Goal: Task Accomplishment & Management: Use online tool/utility

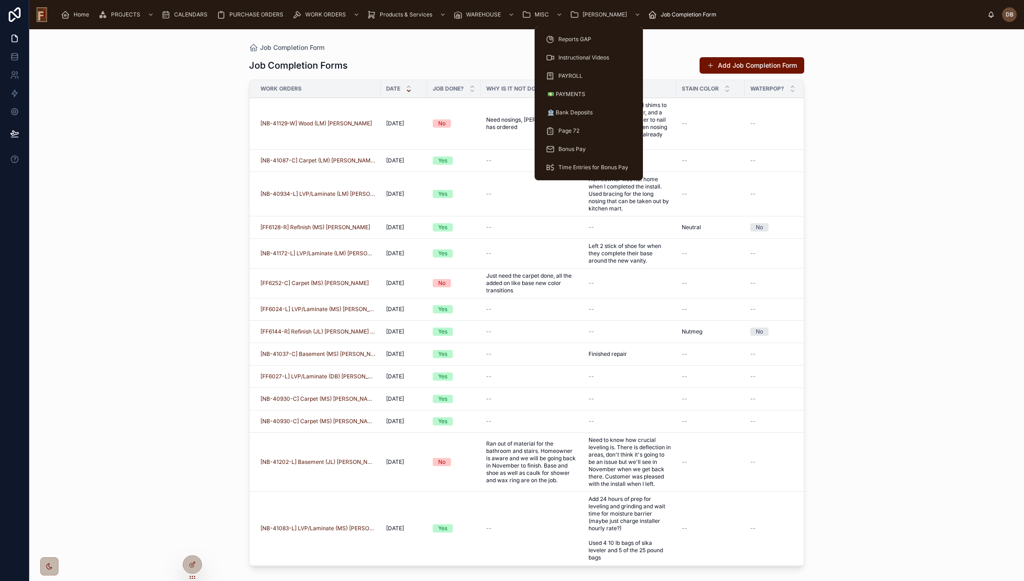
click at [584, 13] on span "[PERSON_NAME]" at bounding box center [605, 14] width 44 height 7
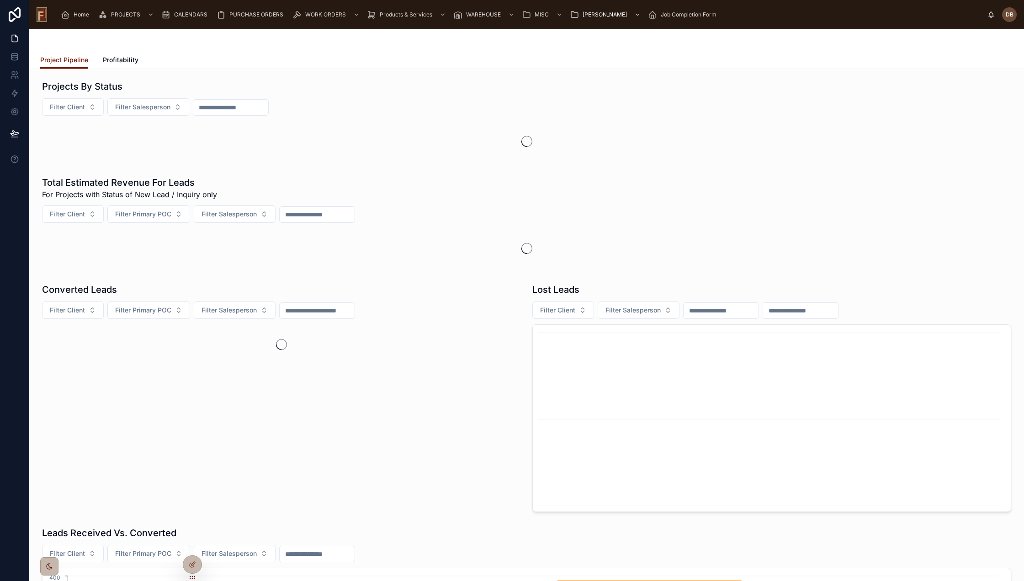
click at [661, 17] on span "Job Completion Form" at bounding box center [689, 14] width 56 height 7
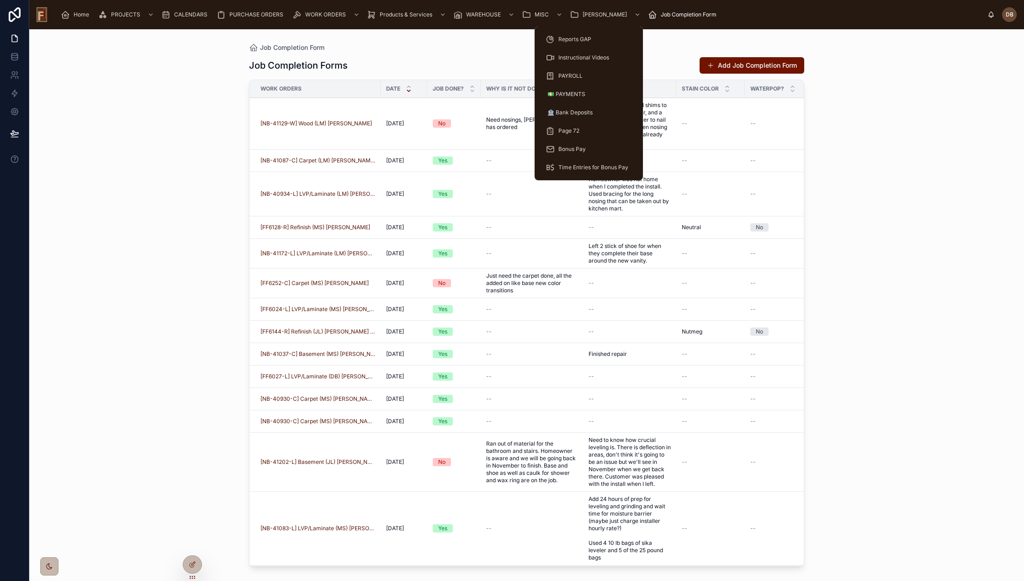
click at [586, 13] on span "[PERSON_NAME]" at bounding box center [605, 14] width 44 height 7
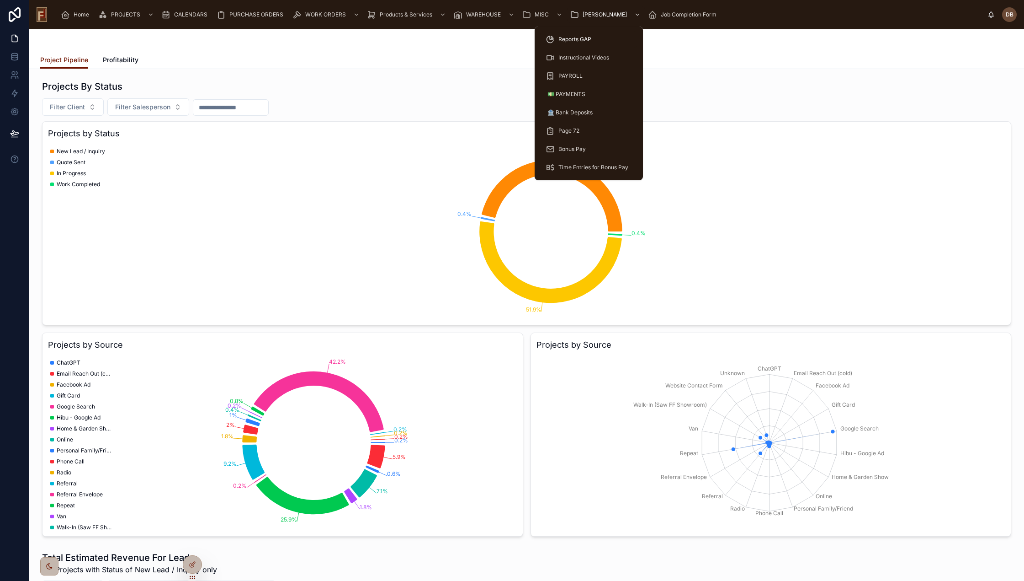
click at [581, 113] on span "🏦 Bank Deposits" at bounding box center [570, 112] width 45 height 7
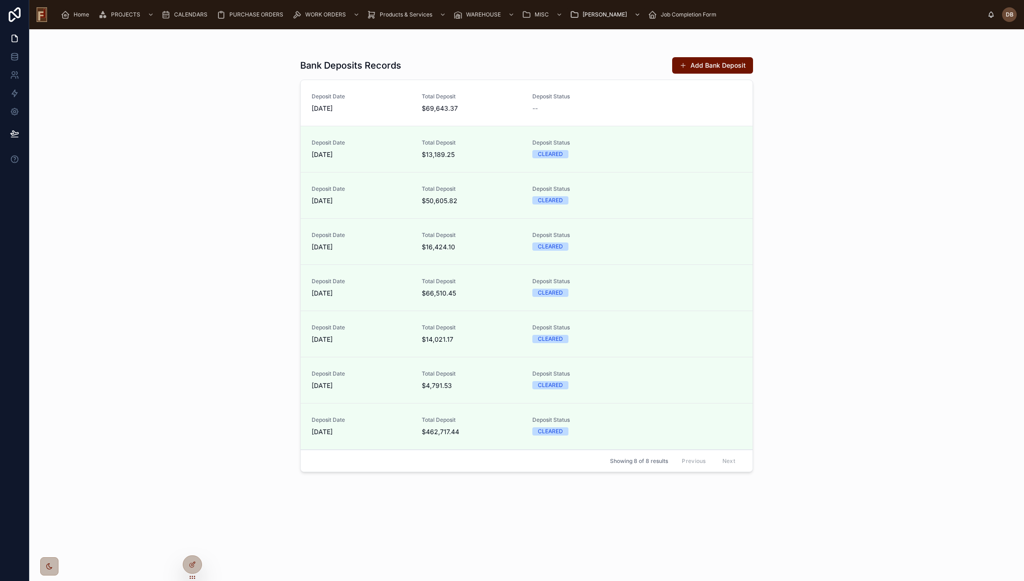
click at [716, 67] on button "Add Bank Deposit" at bounding box center [712, 65] width 81 height 16
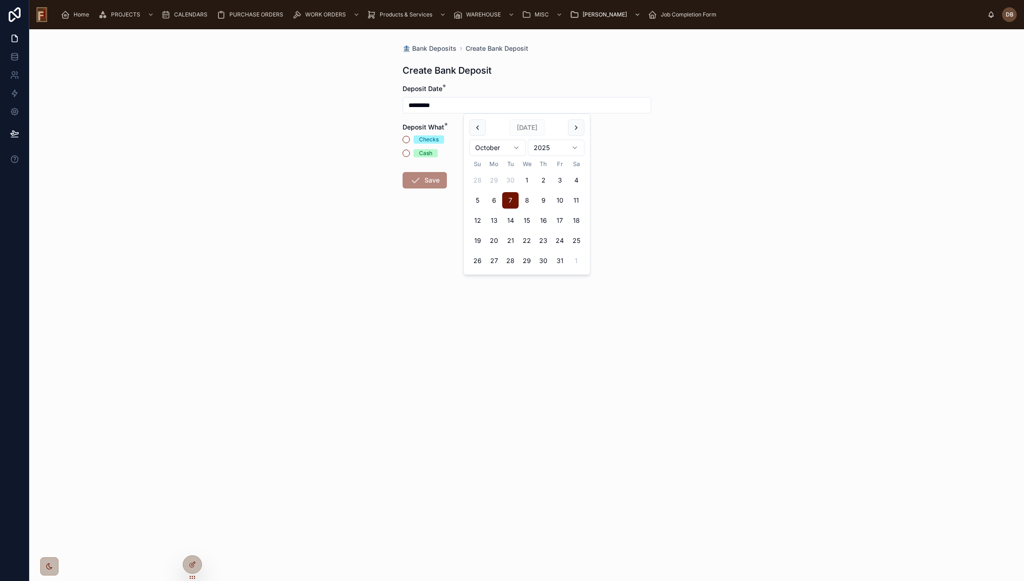
click at [431, 107] on input "*********" at bounding box center [527, 105] width 248 height 13
click at [494, 201] on button "6" at bounding box center [494, 200] width 16 height 16
type input "*********"
click at [434, 139] on div "Checks" at bounding box center [429, 139] width 20 height 8
click at [410, 139] on button "Checks" at bounding box center [406, 139] width 7 height 7
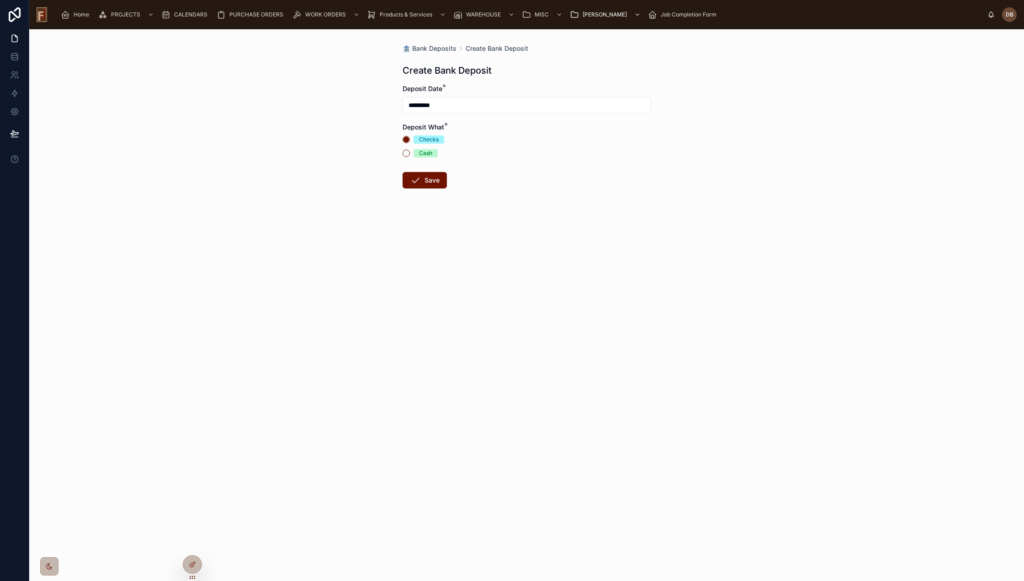
click at [432, 179] on button "Save" at bounding box center [425, 180] width 44 height 16
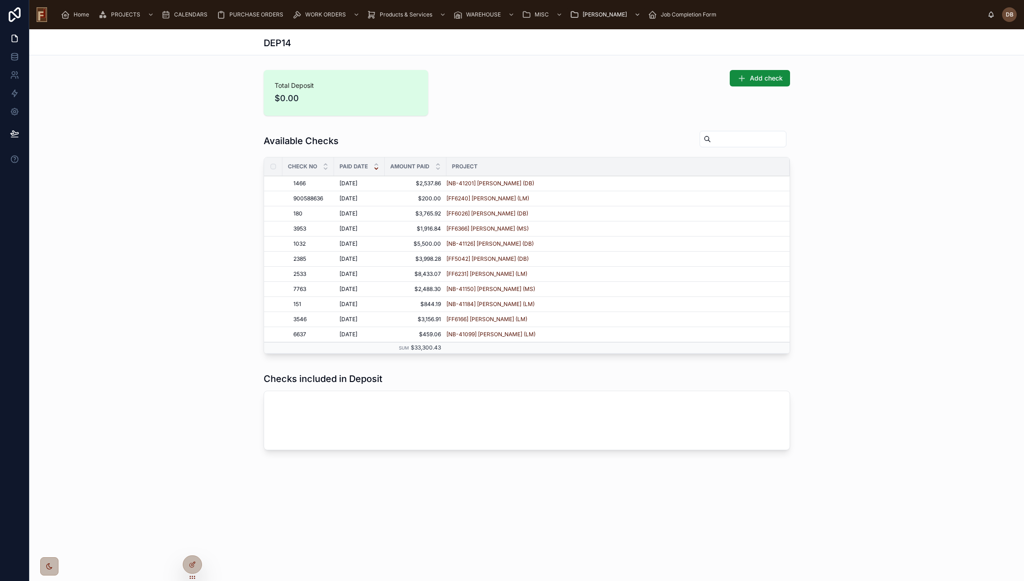
click at [713, 137] on input "text" at bounding box center [748, 139] width 75 height 13
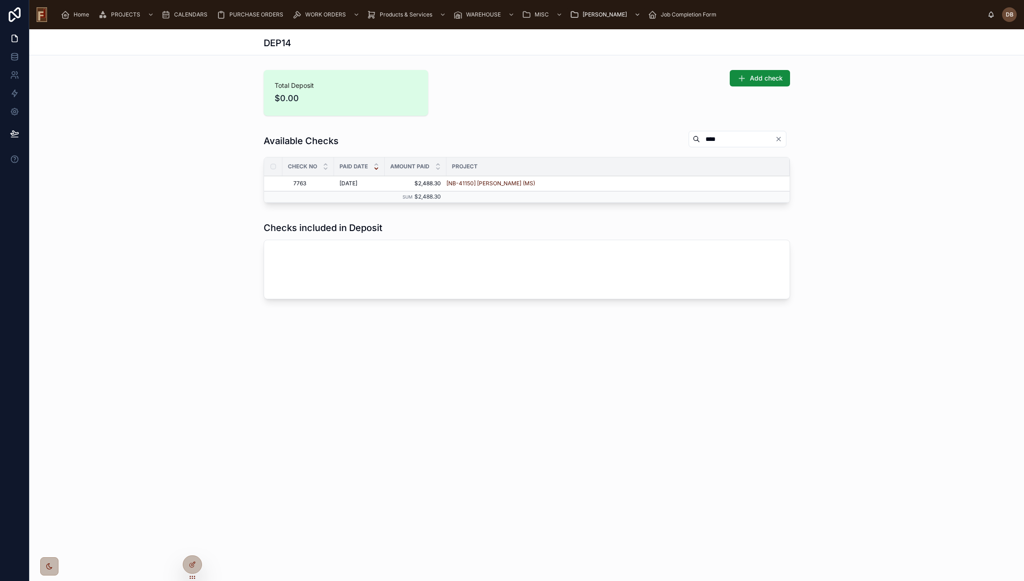
click at [0, 0] on span "ADD TO DEPOSIT" at bounding box center [0, 0] width 0 height 0
drag, startPoint x: 710, startPoint y: 140, endPoint x: 661, endPoint y: 140, distance: 48.9
click at [682, 140] on div "****" at bounding box center [736, 138] width 109 height 17
type input "****"
click at [0, 0] on span "ADD TO DEPOSIT" at bounding box center [0, 0] width 0 height 0
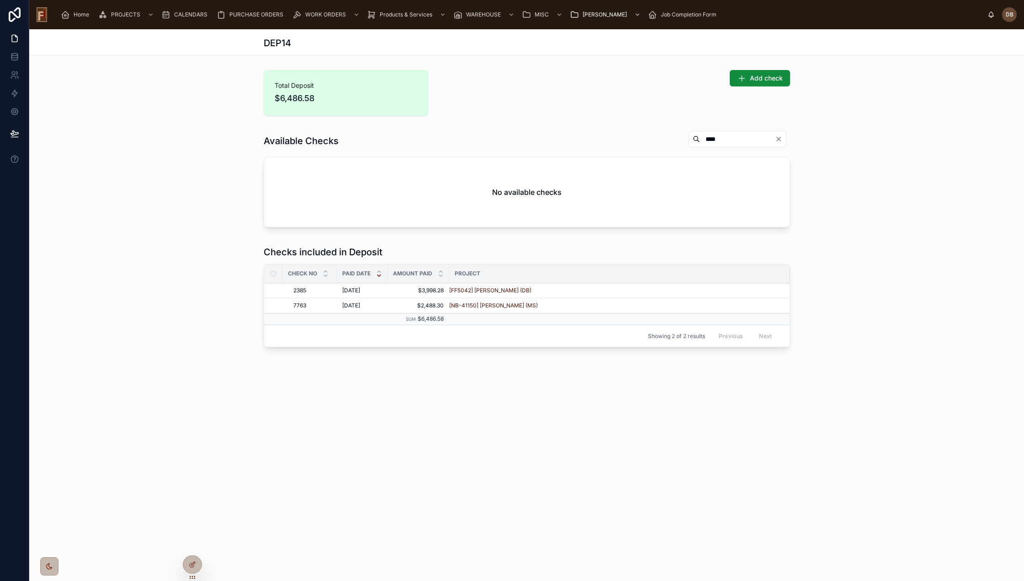
click at [592, 129] on div "Available Checks **** No available checks" at bounding box center [526, 181] width 995 height 108
drag, startPoint x: 330, startPoint y: 98, endPoint x: 294, endPoint y: 95, distance: 35.8
click at [292, 96] on span "$6,486.58" at bounding box center [346, 98] width 143 height 13
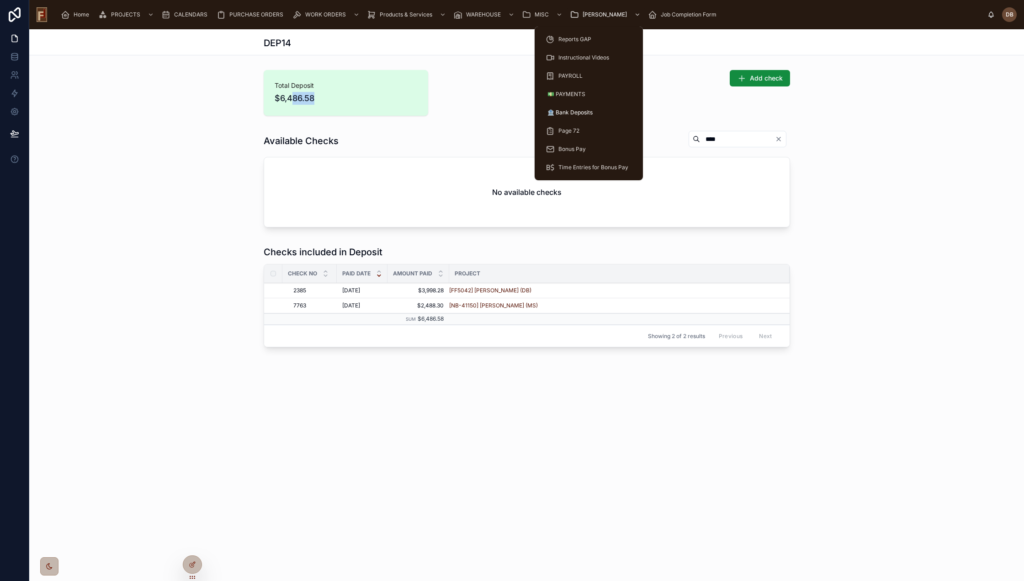
click at [581, 113] on span "🏦 Bank Deposits" at bounding box center [570, 112] width 45 height 7
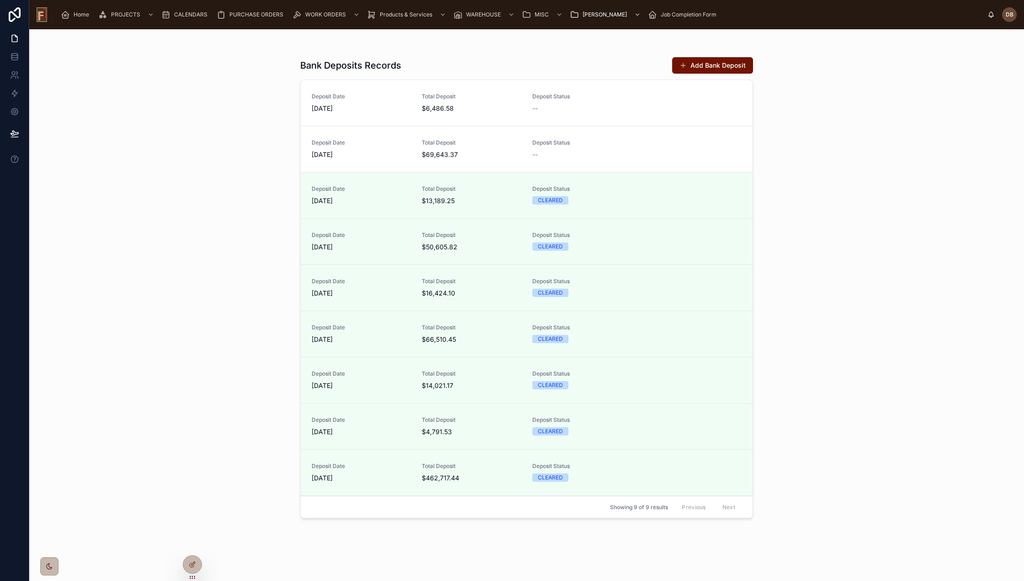
click at [739, 61] on button "Add Bank Deposit" at bounding box center [712, 65] width 81 height 16
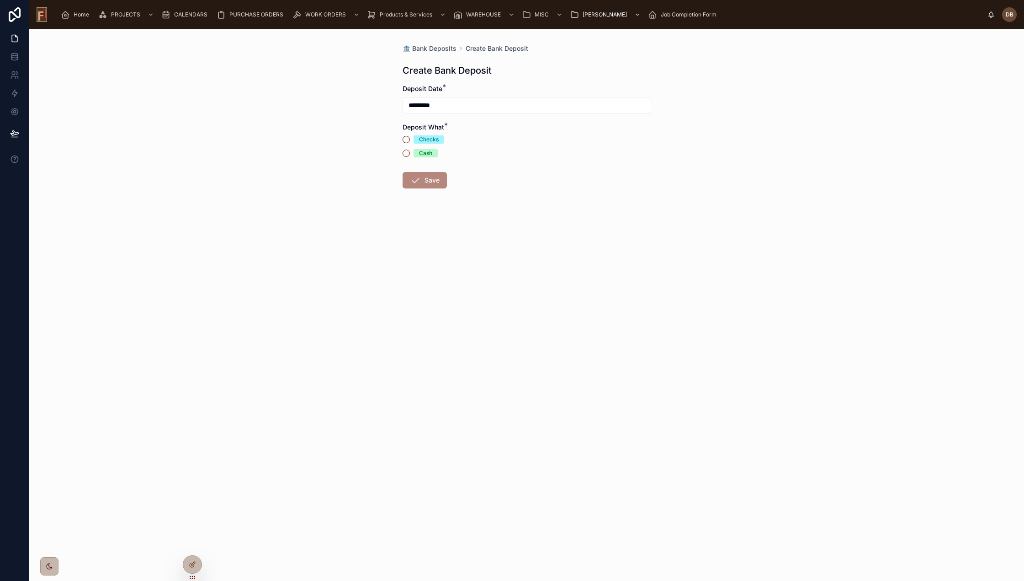
click at [433, 139] on div "Checks" at bounding box center [429, 139] width 20 height 8
click at [410, 139] on button "Checks" at bounding box center [406, 139] width 7 height 7
click at [432, 179] on button "Save" at bounding box center [425, 180] width 44 height 16
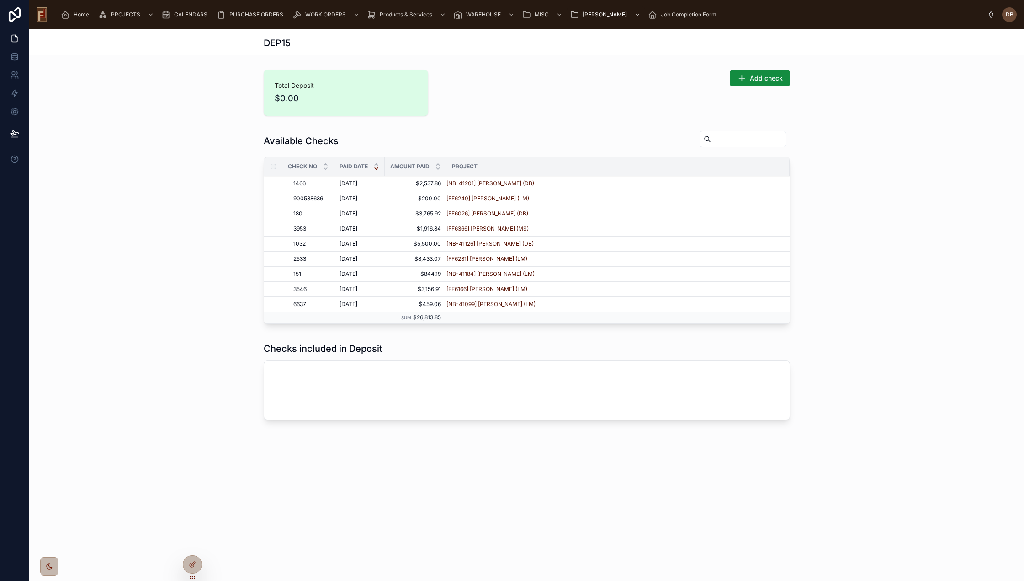
click at [0, 0] on button "ADD TO DEPOSIT" at bounding box center [0, 0] width 0 height 0
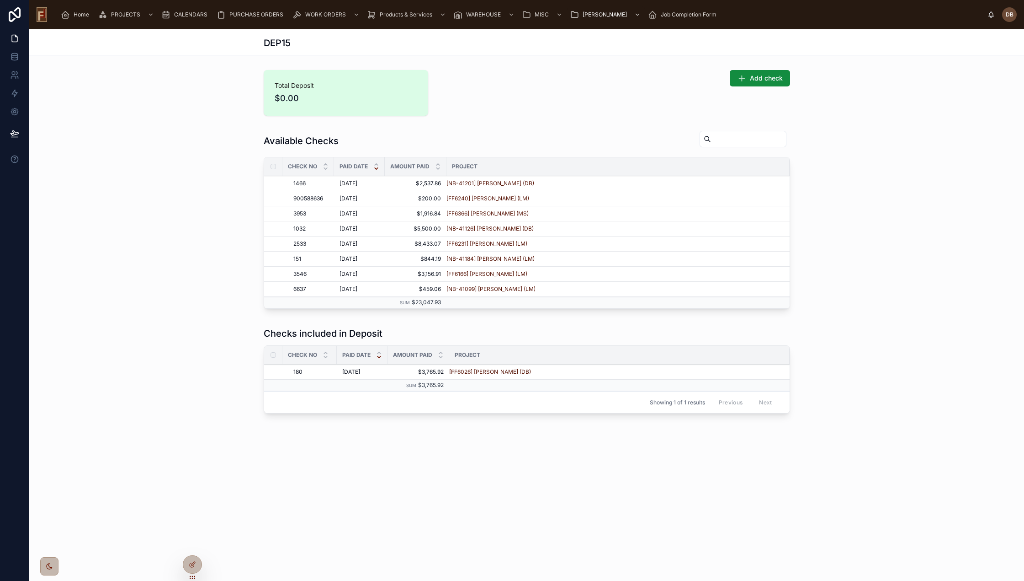
click at [0, 0] on span "ADD TO DEPOSIT" at bounding box center [0, 0] width 0 height 0
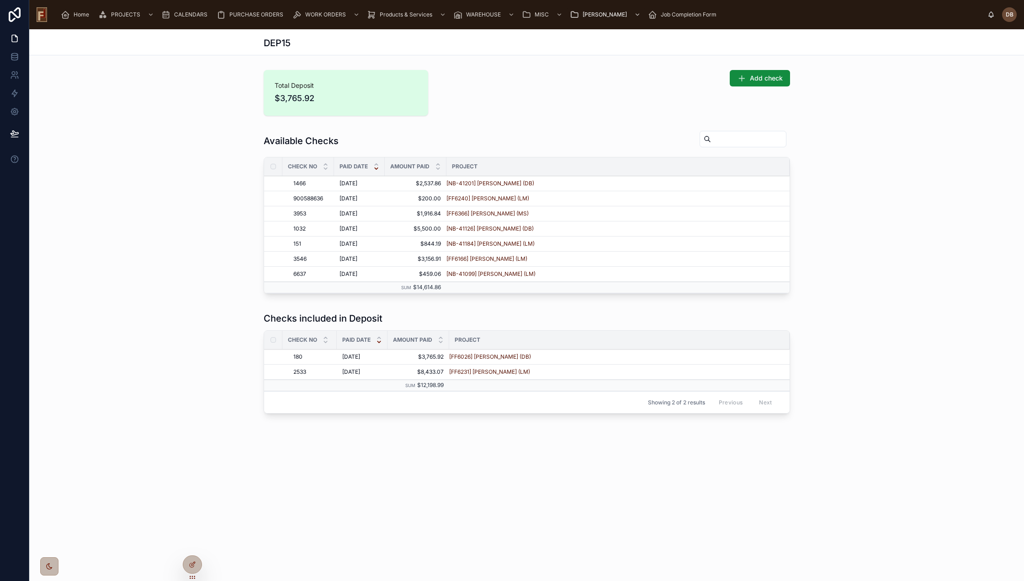
click at [0, 0] on span "ADD TO DEPOSIT" at bounding box center [0, 0] width 0 height 0
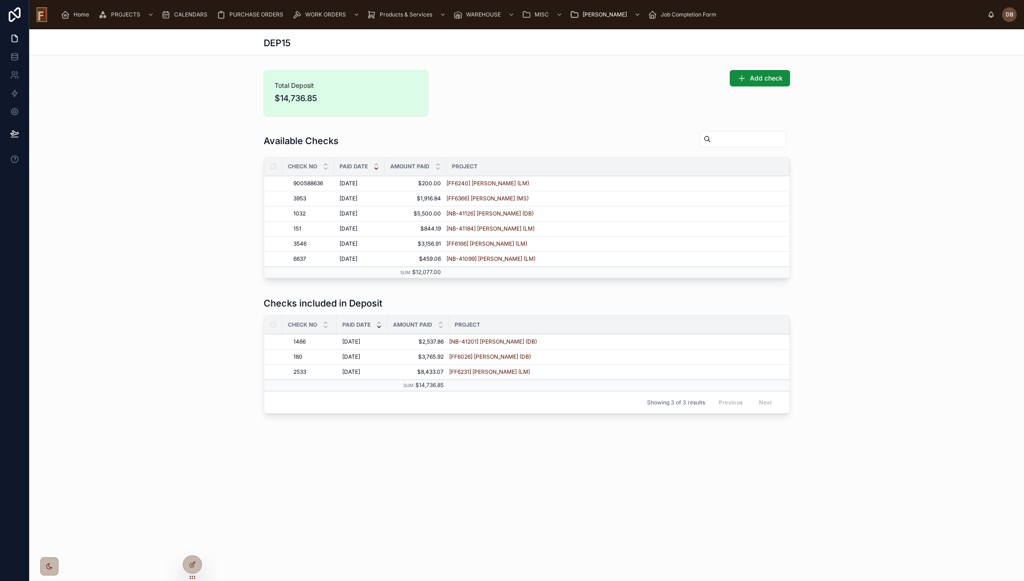
click at [0, 0] on span "ADD TO DEPOSIT" at bounding box center [0, 0] width 0 height 0
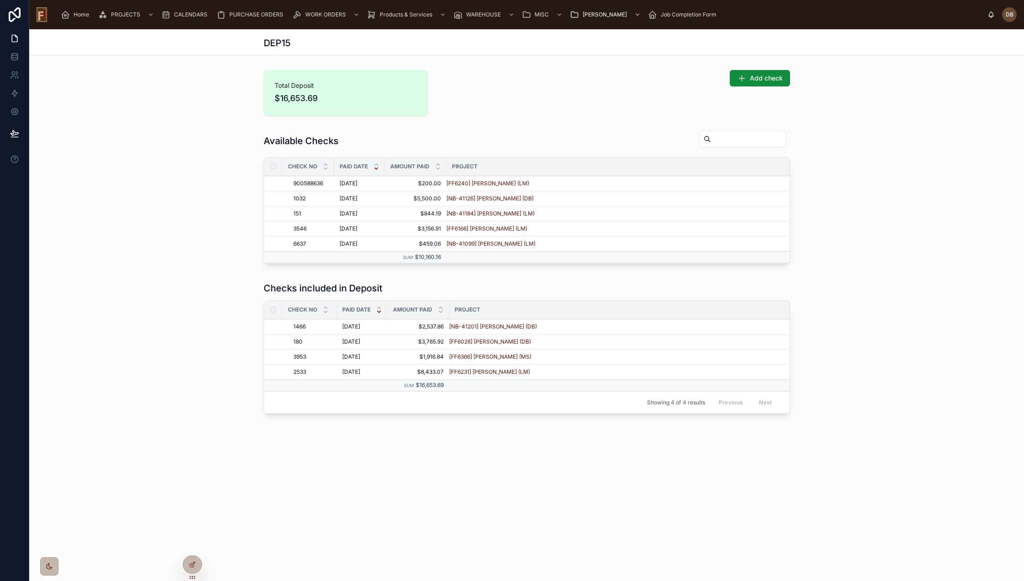
click at [0, 0] on span "ADD TO DEPOSIT" at bounding box center [0, 0] width 0 height 0
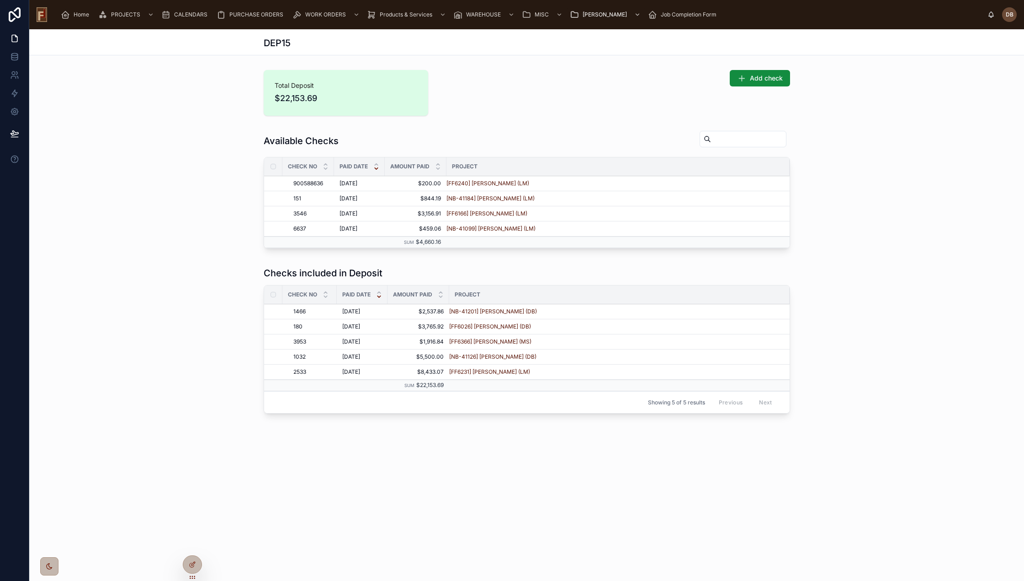
click at [0, 0] on span "ADD TO DEPOSIT" at bounding box center [0, 0] width 0 height 0
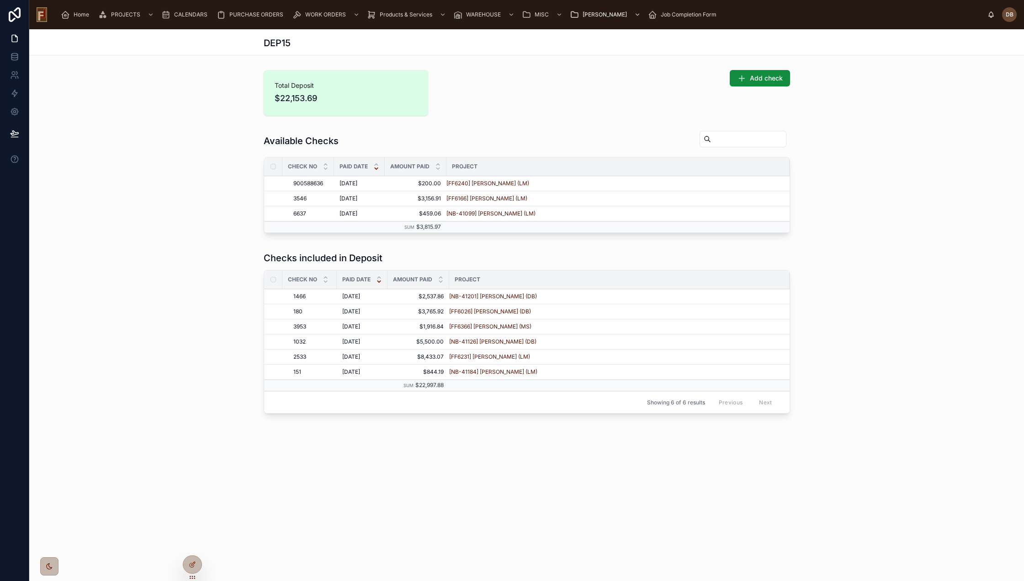
click at [0, 0] on span "ADD TO DEPOSIT" at bounding box center [0, 0] width 0 height 0
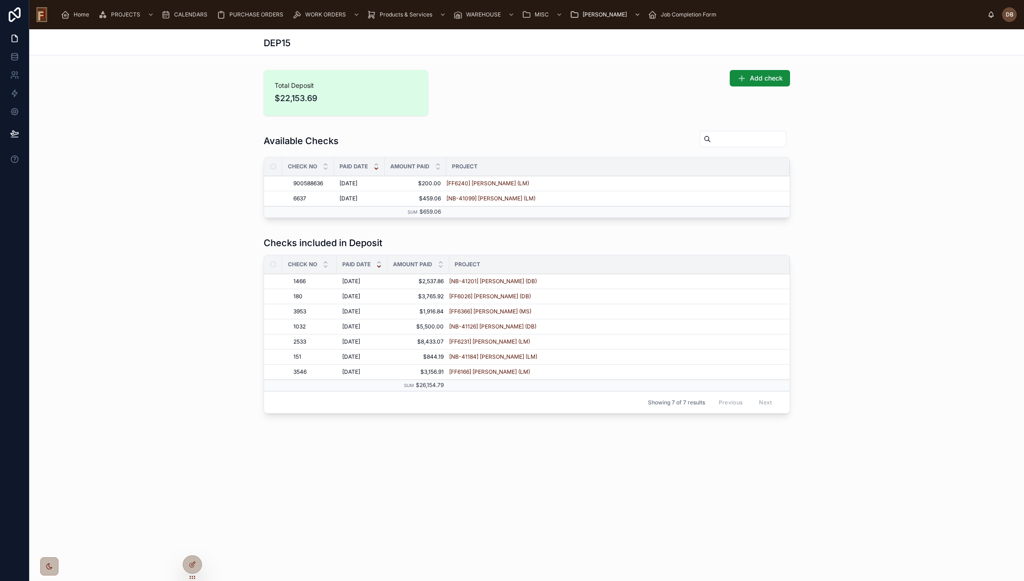
click at [0, 0] on span "ADD TO DEPOSIT" at bounding box center [0, 0] width 0 height 0
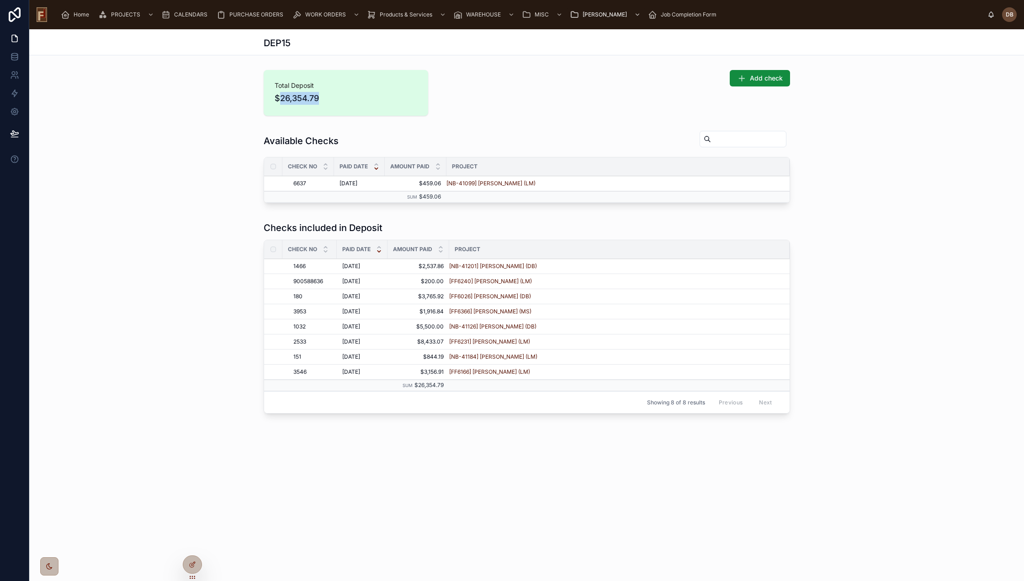
drag, startPoint x: 330, startPoint y: 97, endPoint x: 281, endPoint y: 101, distance: 49.5
click at [281, 101] on span "$26,354.79" at bounding box center [346, 98] width 143 height 13
copy span "26,354.79"
